Goal: Check status: Check status

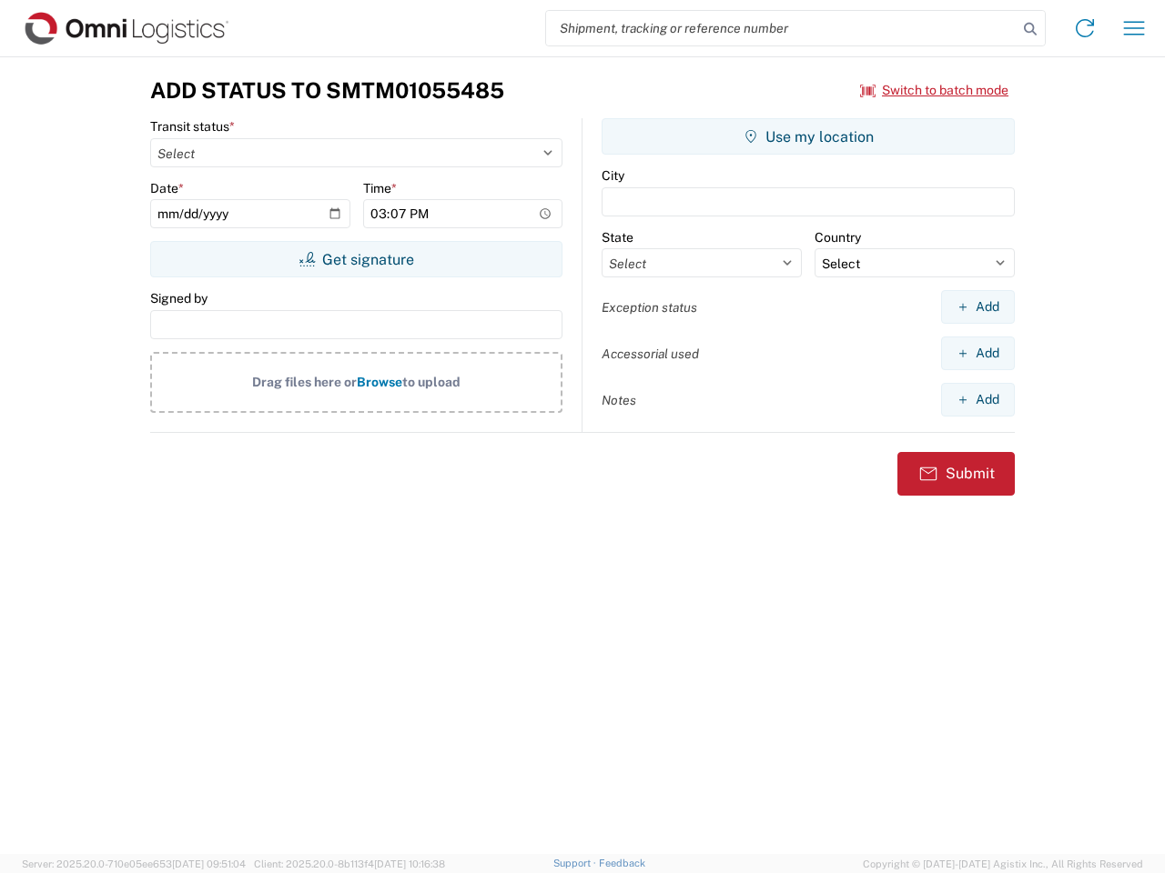
click at [782, 28] on input "search" at bounding box center [781, 28] width 471 height 35
click at [1030, 29] on icon at bounding box center [1029, 28] width 25 height 25
click at [1084, 28] on icon at bounding box center [1084, 28] width 29 height 29
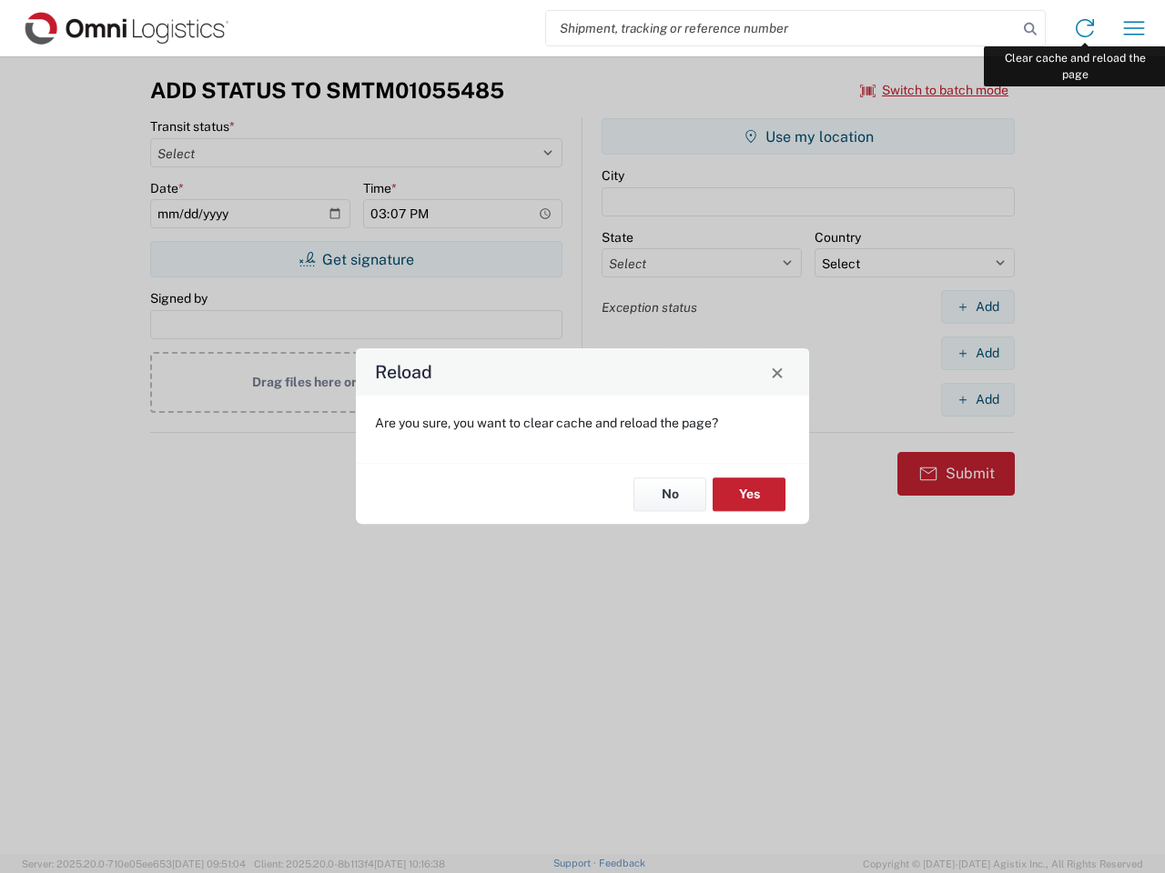
click at [1134, 28] on div "Reload Are you sure, you want to clear cache and reload the page? No Yes" at bounding box center [582, 436] width 1165 height 873
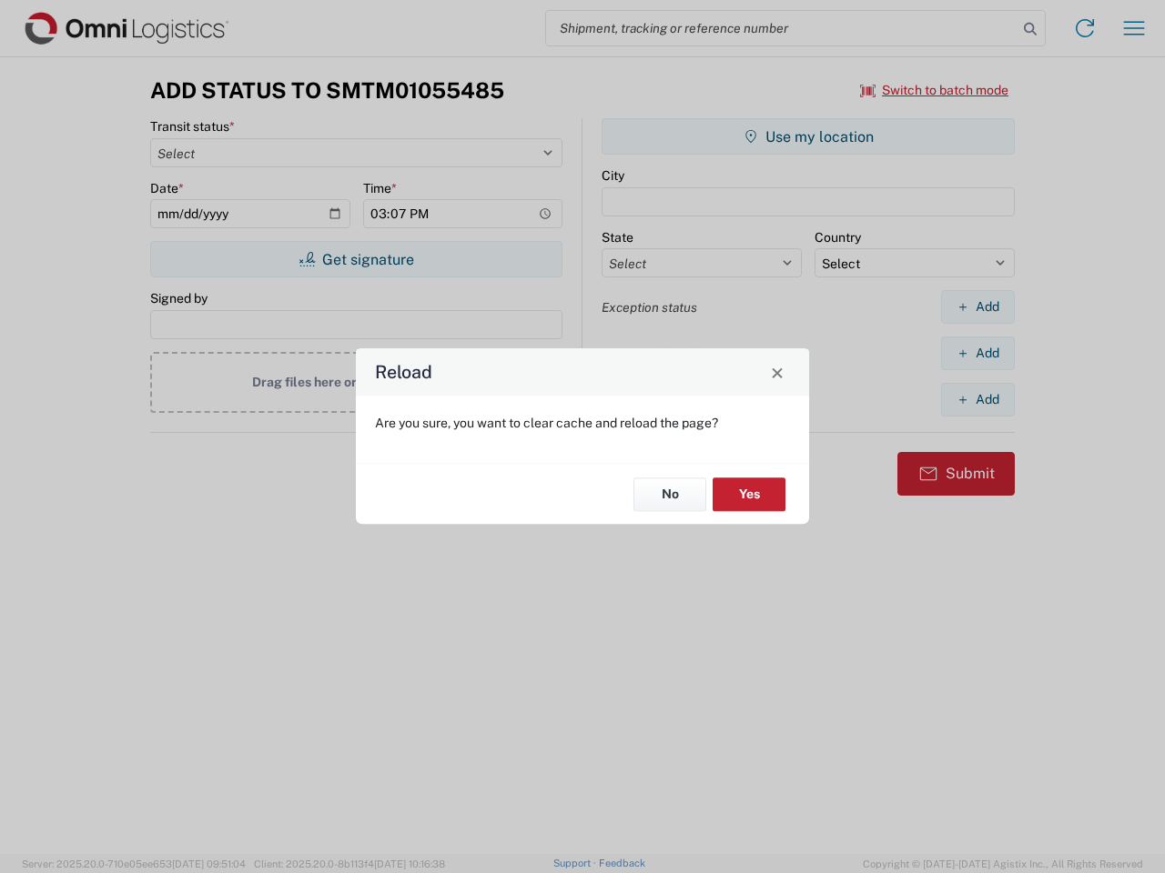
click at [934, 90] on div "Reload Are you sure, you want to clear cache and reload the page? No Yes" at bounding box center [582, 436] width 1165 height 873
click at [356, 259] on div "Reload Are you sure, you want to clear cache and reload the page? No Yes" at bounding box center [582, 436] width 1165 height 873
click at [808, 136] on div "Reload Are you sure, you want to clear cache and reload the page? No Yes" at bounding box center [582, 436] width 1165 height 873
click at [977, 307] on div "Reload Are you sure, you want to clear cache and reload the page? No Yes" at bounding box center [582, 436] width 1165 height 873
click at [977, 353] on div "Reload Are you sure, you want to clear cache and reload the page? No Yes" at bounding box center [582, 436] width 1165 height 873
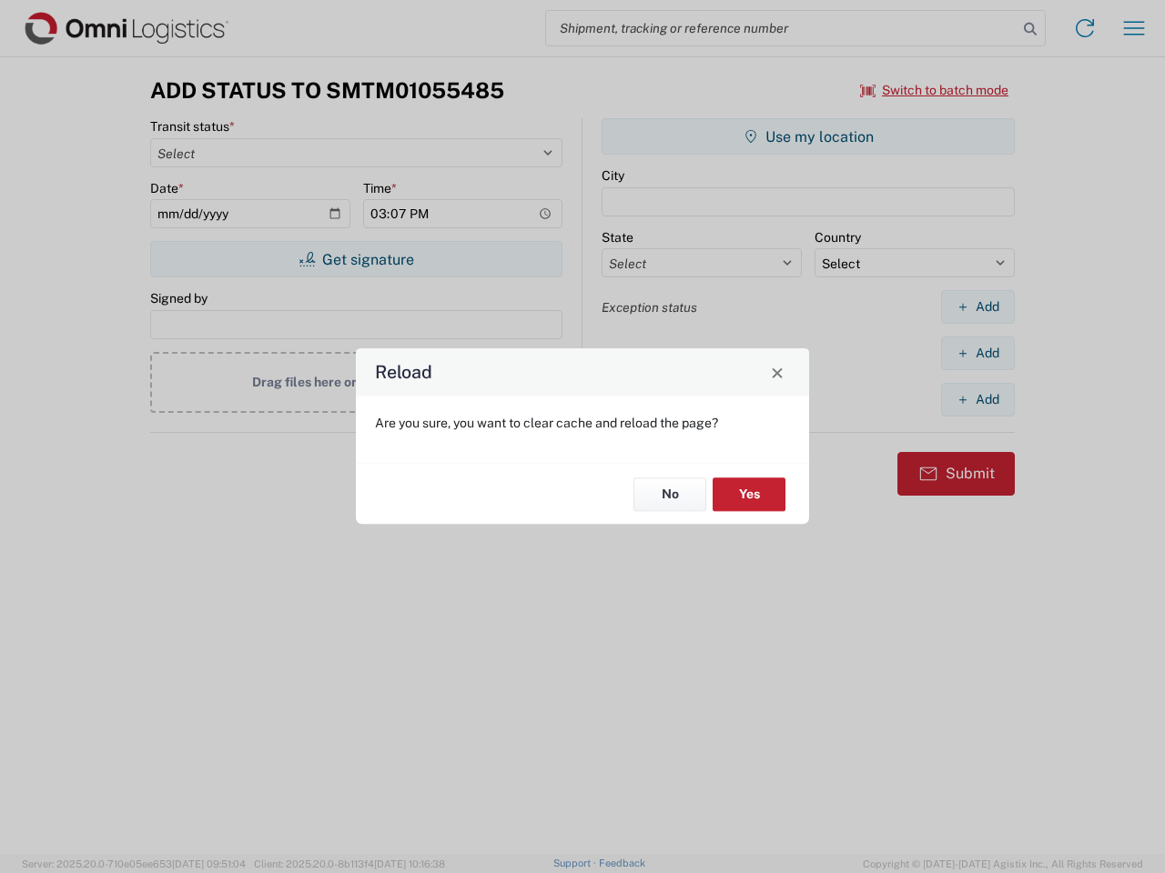
click at [977, 399] on div "Reload Are you sure, you want to clear cache and reload the page? No Yes" at bounding box center [582, 436] width 1165 height 873
